Goal: Task Accomplishment & Management: Use online tool/utility

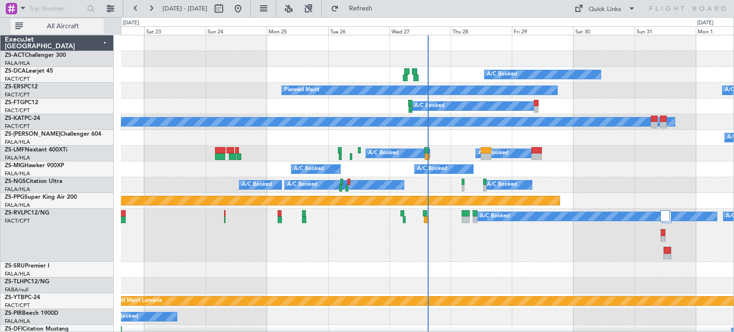
click at [65, 26] on span "All Aircraft" at bounding box center [63, 26] width 76 height 7
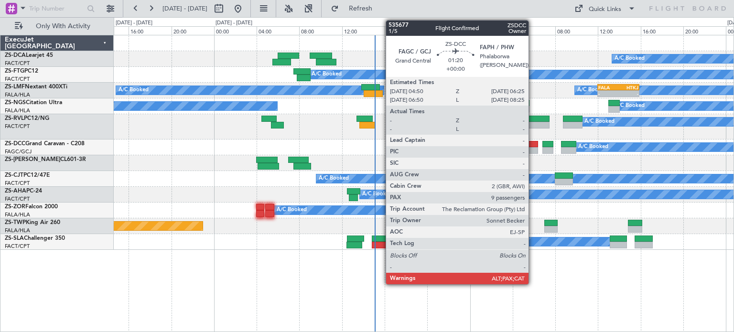
click at [533, 147] on div at bounding box center [529, 150] width 17 height 7
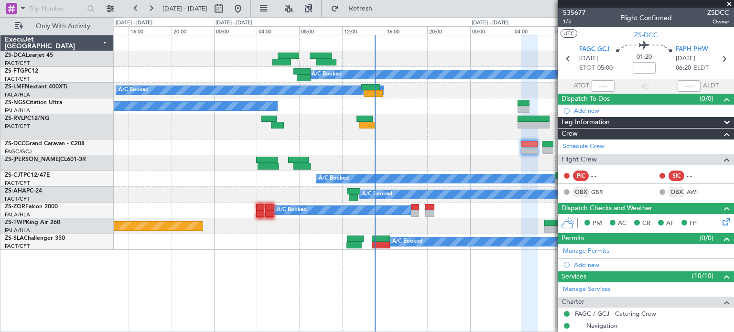
click at [731, 2] on span at bounding box center [730, 4] width 10 height 9
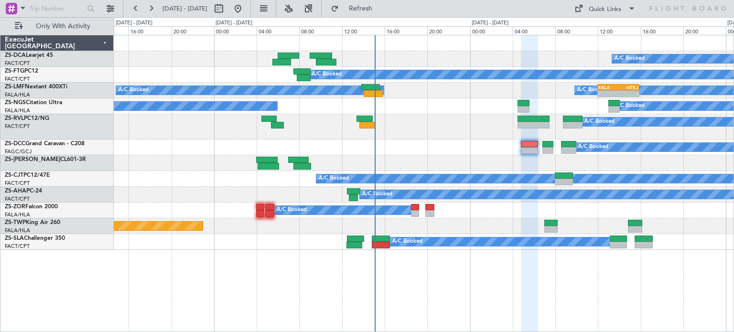
type input "0"
